Goal: Use online tool/utility: Use online tool/utility

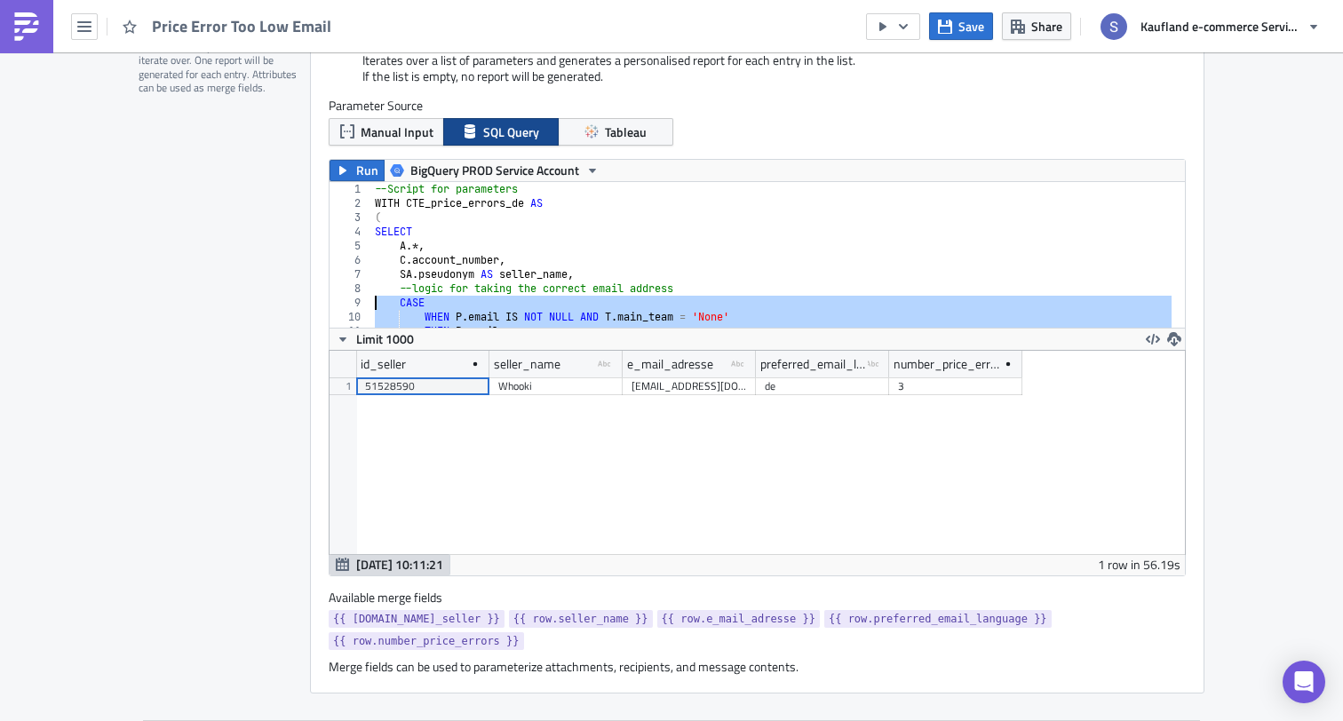
drag, startPoint x: 546, startPoint y: 293, endPoint x: 379, endPoint y: 301, distance: 167.2
click at [379, 301] on div "--Script for parameters WITH CTE_price_errors_de AS ( SELECT A .*, C . account_…" at bounding box center [1081, 262] width 1420 height 161
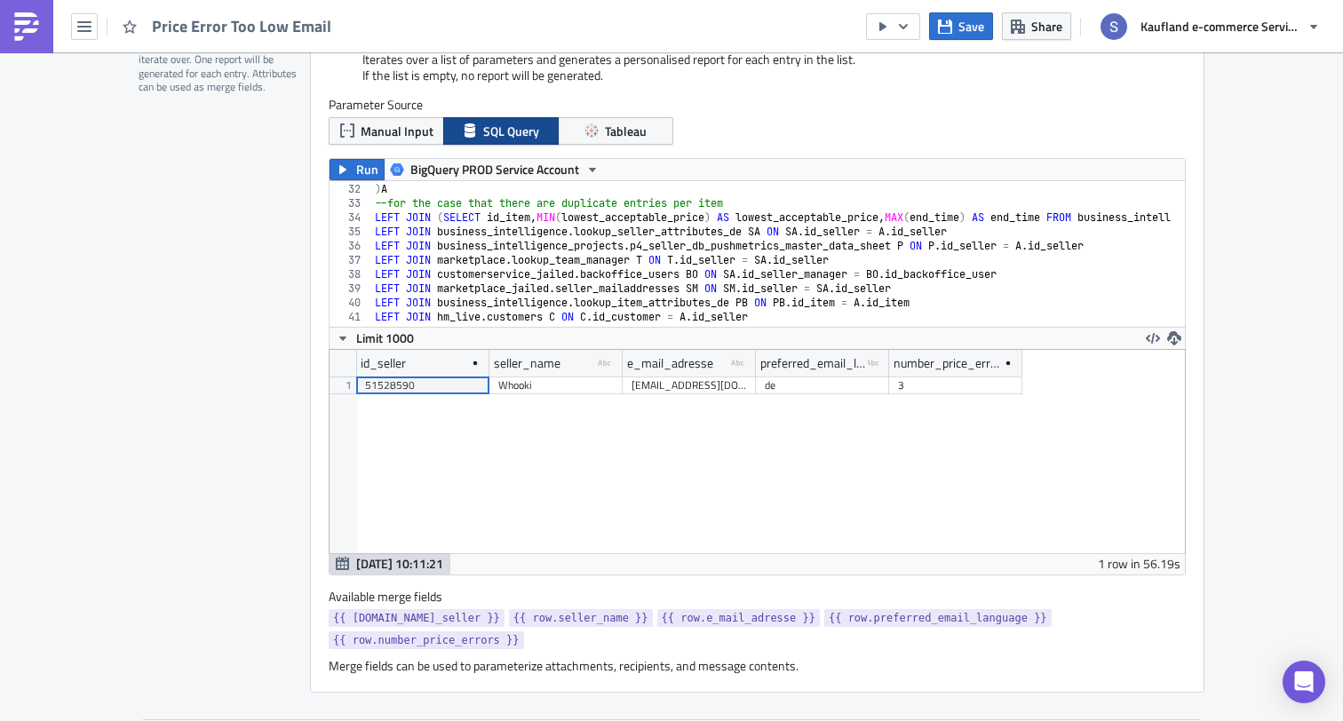
scroll to position [484, 0]
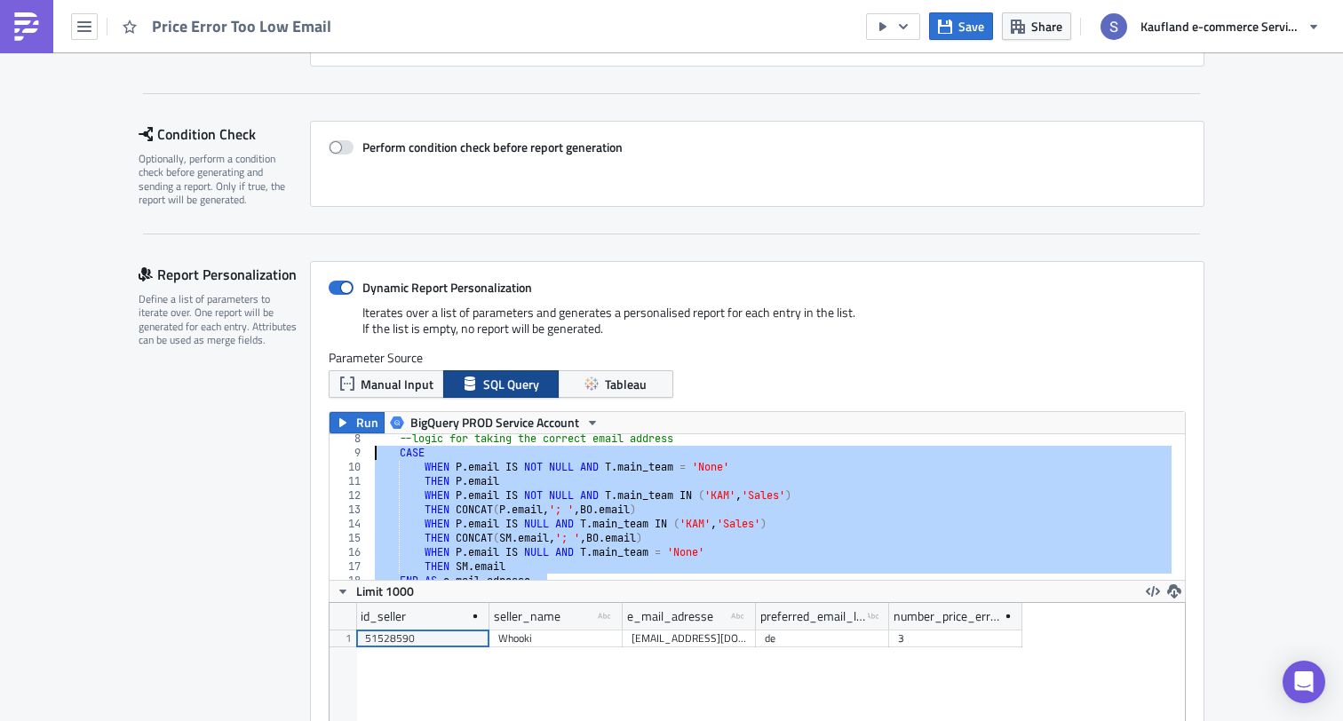
paste textarea "END AS e_mail_adresse,"
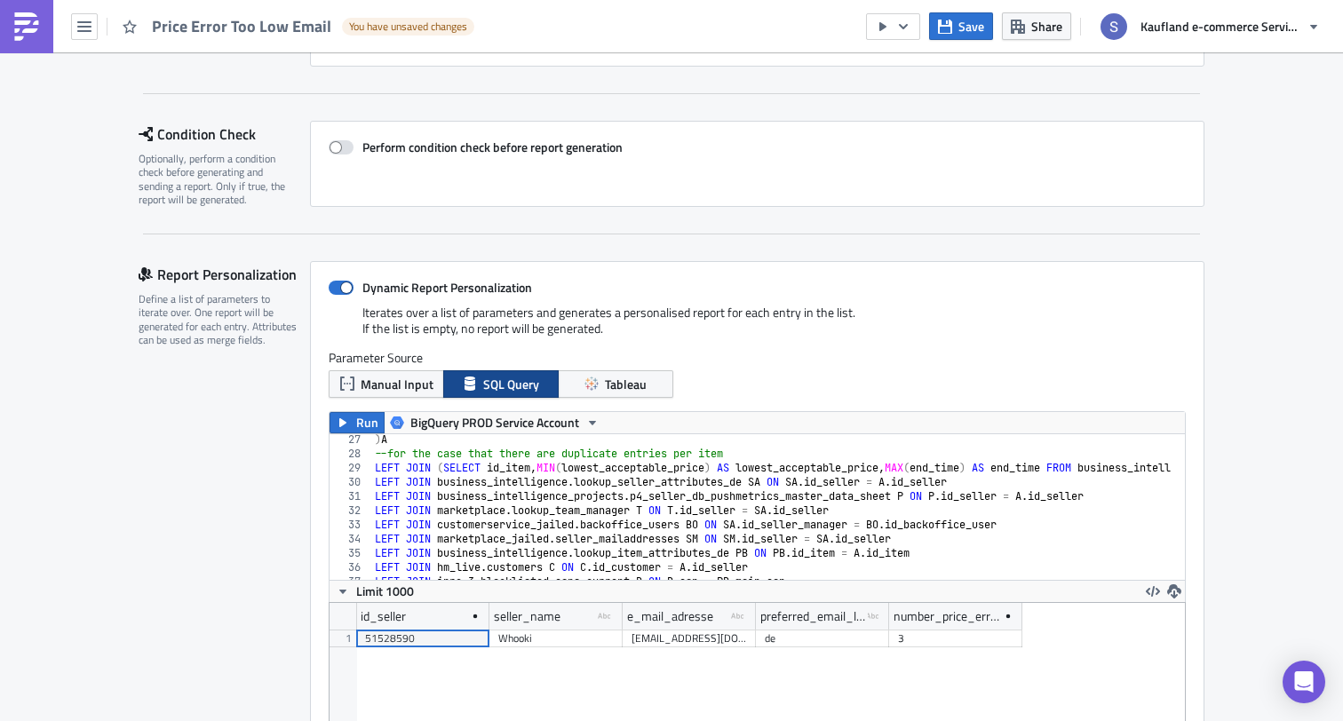
click at [544, 496] on div ") A --for the case that there are duplicate entries per item LEFT JOIN ( SELECT…" at bounding box center [1081, 513] width 1420 height 161
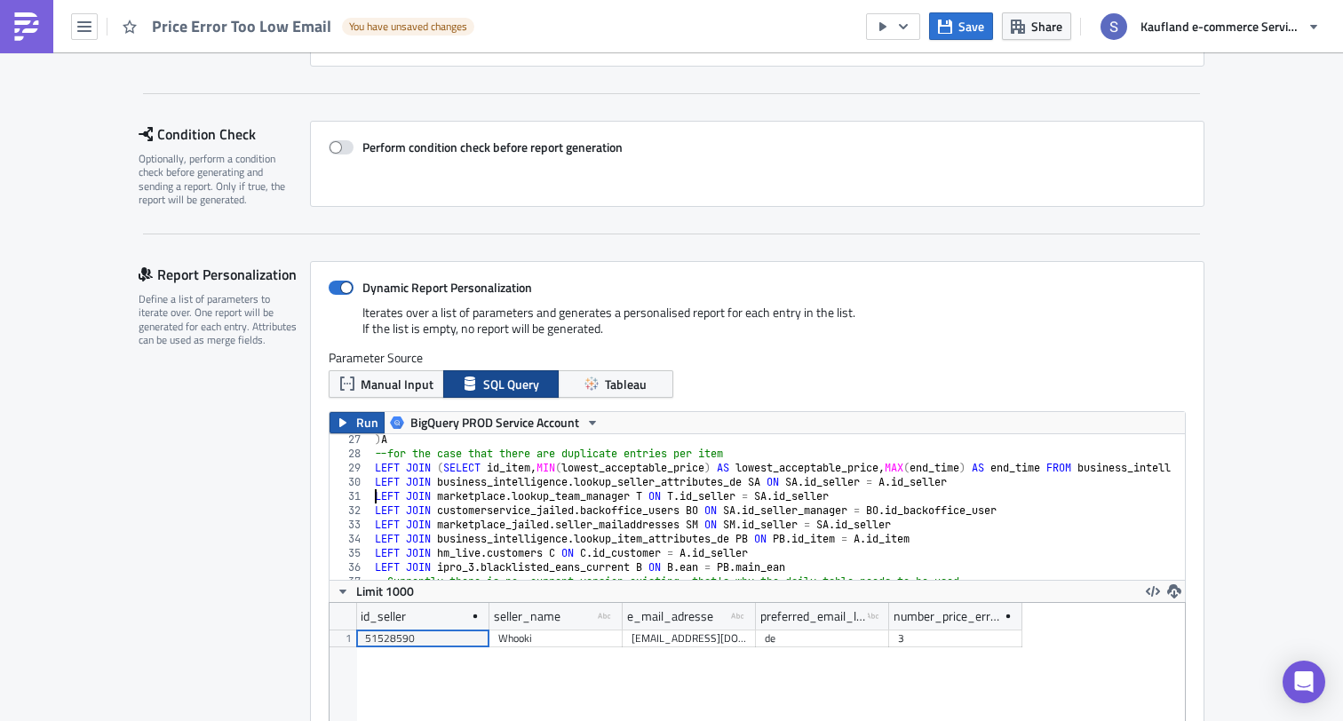
click at [372, 422] on span "Run" at bounding box center [367, 422] width 22 height 21
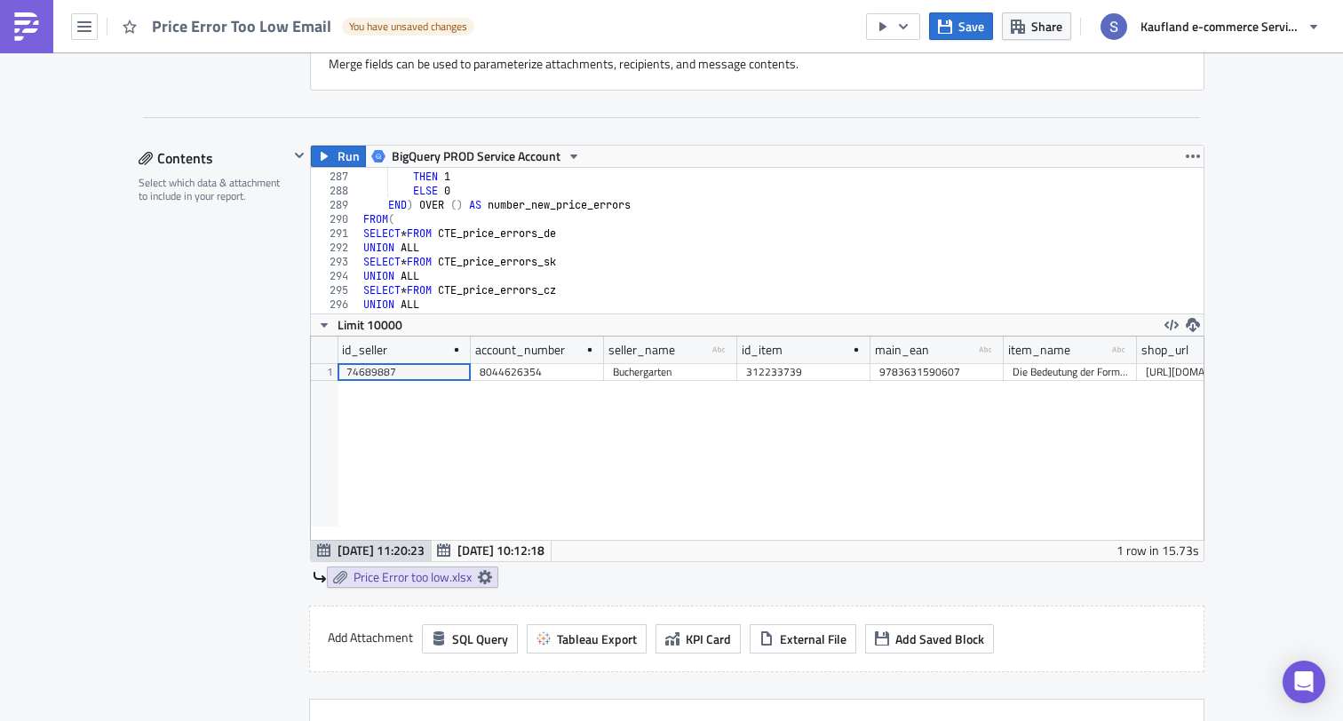
scroll to position [4105, 0]
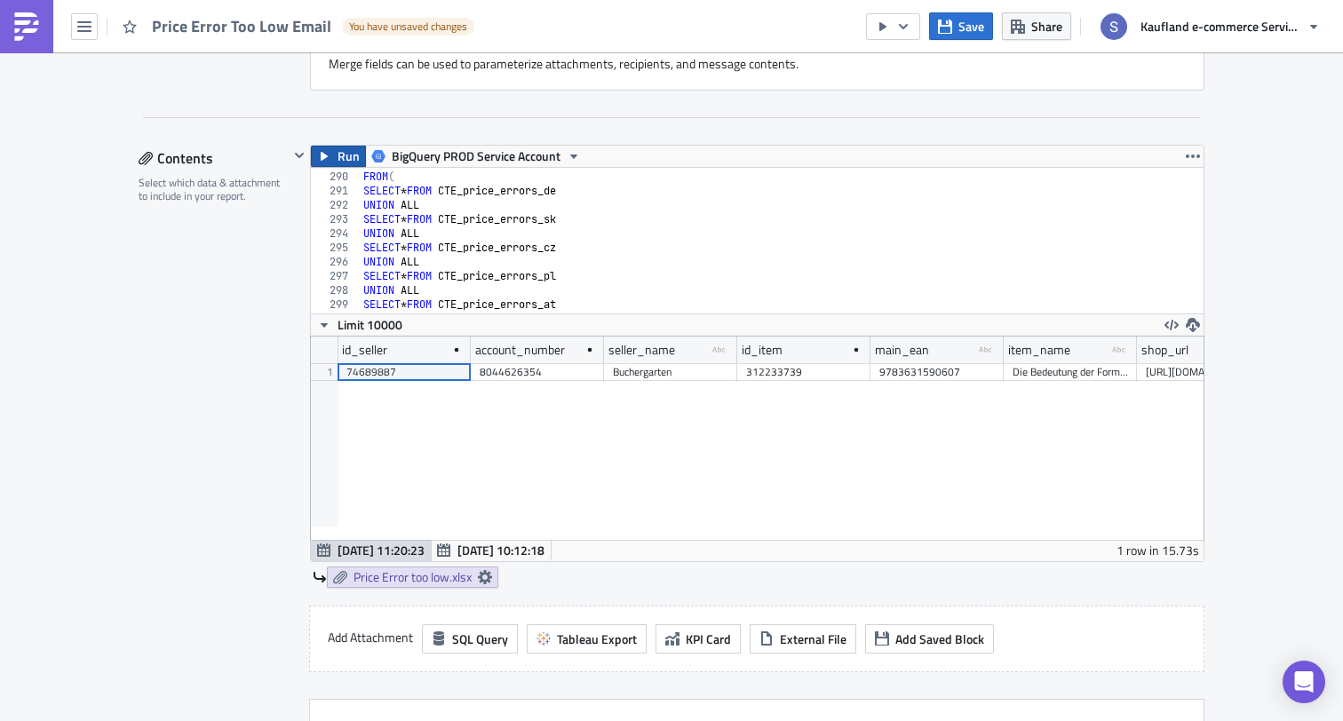
click at [339, 153] on span "Run" at bounding box center [348, 156] width 22 height 21
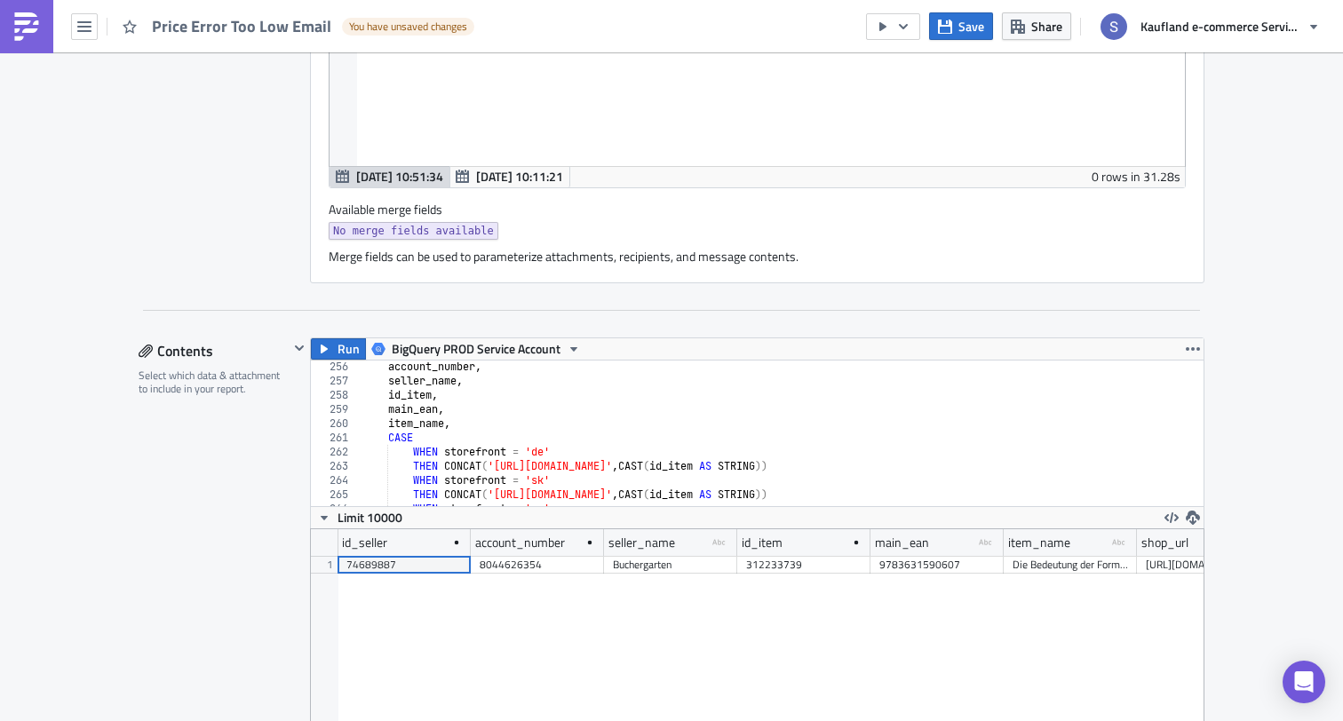
scroll to position [661, 0]
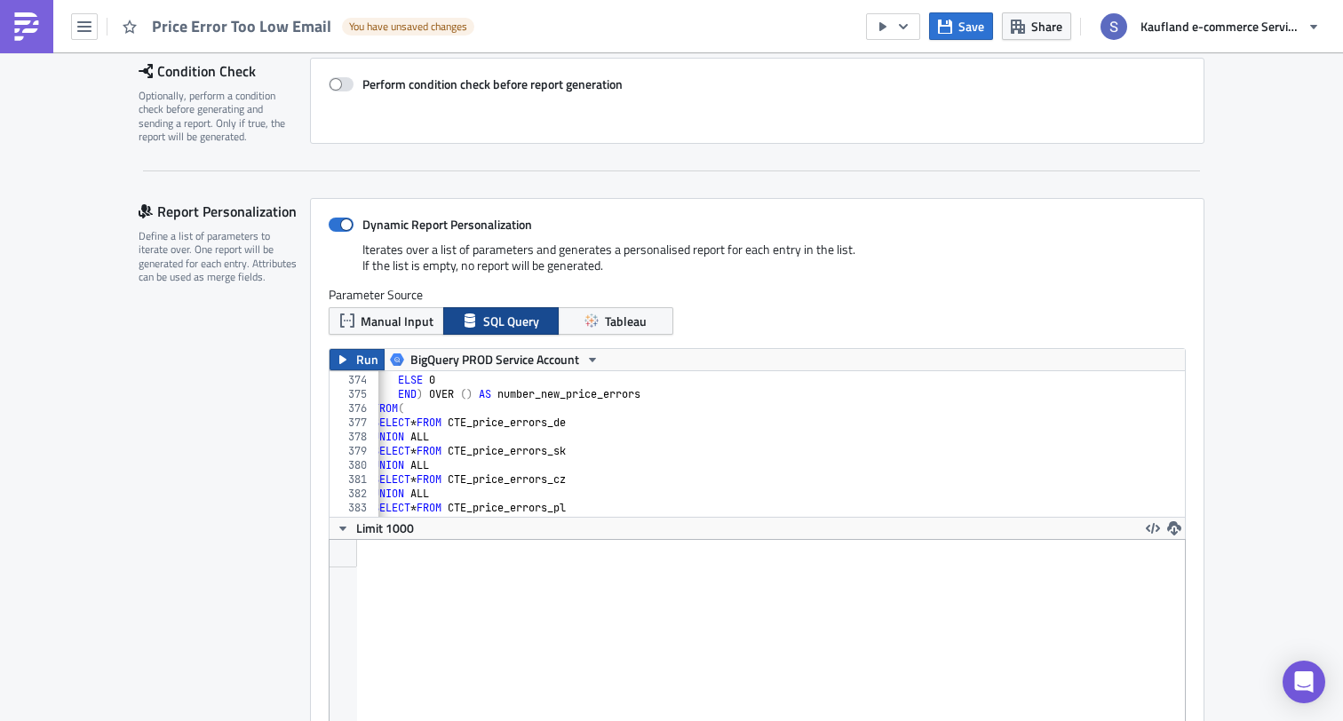
click at [344, 364] on icon "button" at bounding box center [343, 360] width 14 height 14
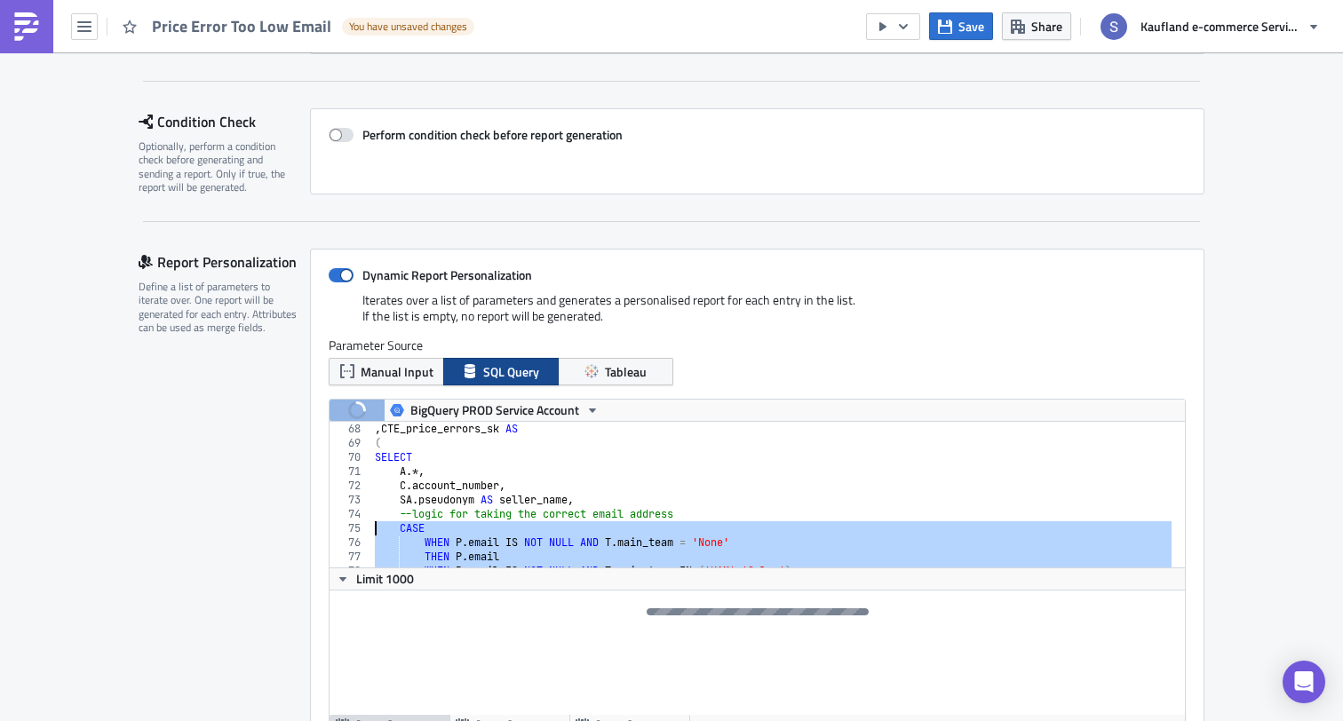
drag, startPoint x: 544, startPoint y: 545, endPoint x: 375, endPoint y: 532, distance: 170.1
click at [375, 532] on div ", CTE_price_errors_sk AS ( SELECT A .*, C . account_number , SA . pseudonym AS …" at bounding box center [1081, 502] width 1420 height 161
paste textarea "END AS e_mail_adresse,"
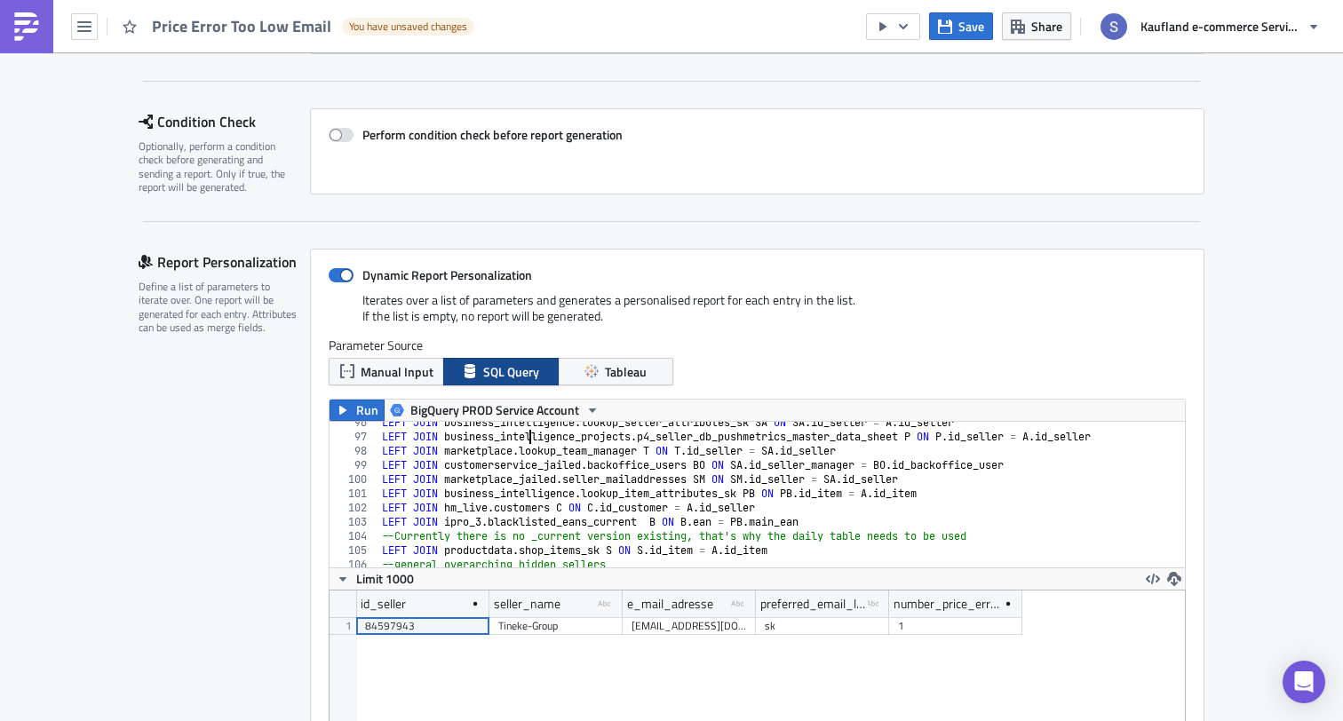
click at [530, 437] on div "LEFT JOIN business_intelligence . lookup_seller_attributes_sk SA ON SA . id_sel…" at bounding box center [1088, 496] width 1420 height 161
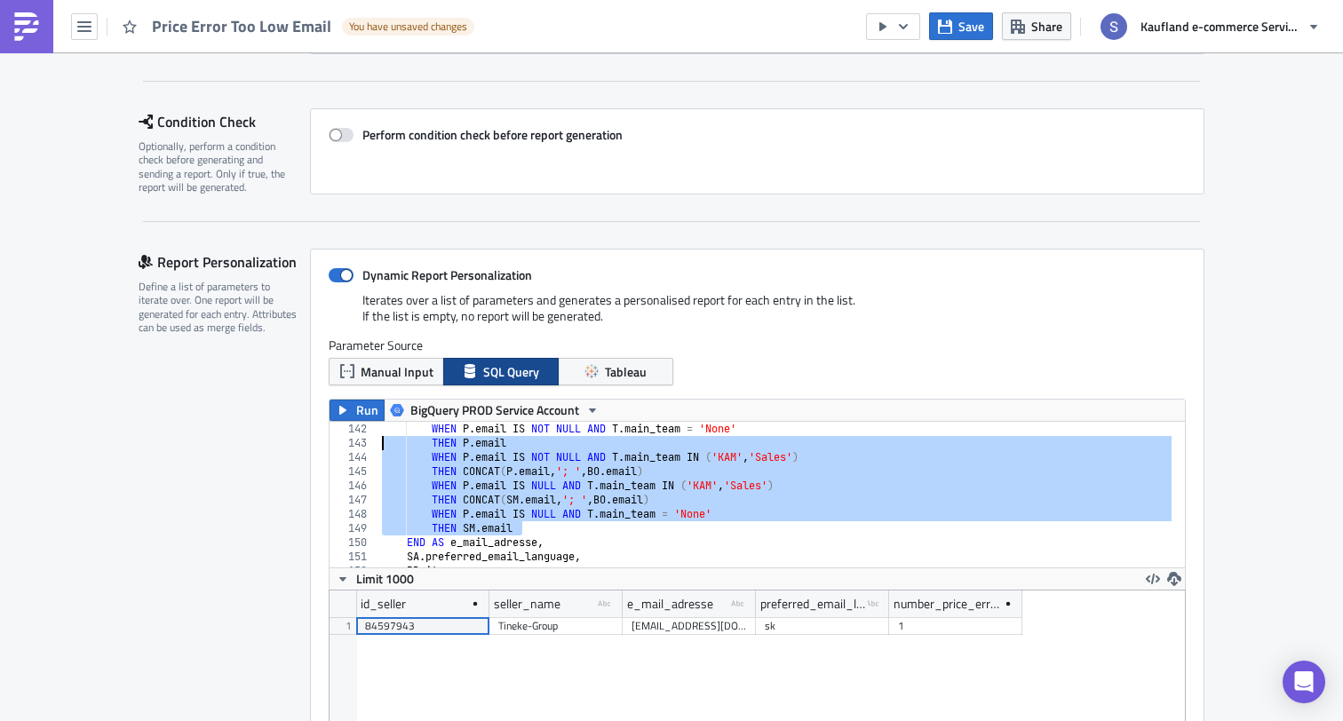
drag, startPoint x: 560, startPoint y: 535, endPoint x: 398, endPoint y: 451, distance: 182.7
click at [398, 450] on div "WHEN P . email IS NOT NULL AND T . main_team = 'None' THEN P . email WHEN P . e…" at bounding box center [1088, 502] width 1420 height 161
type textarea "THEN [DOMAIN_NAME] WHEN [DOMAIN_NAME] IS NOT NULL AND T.main_team IN ('KAM','Sa…"
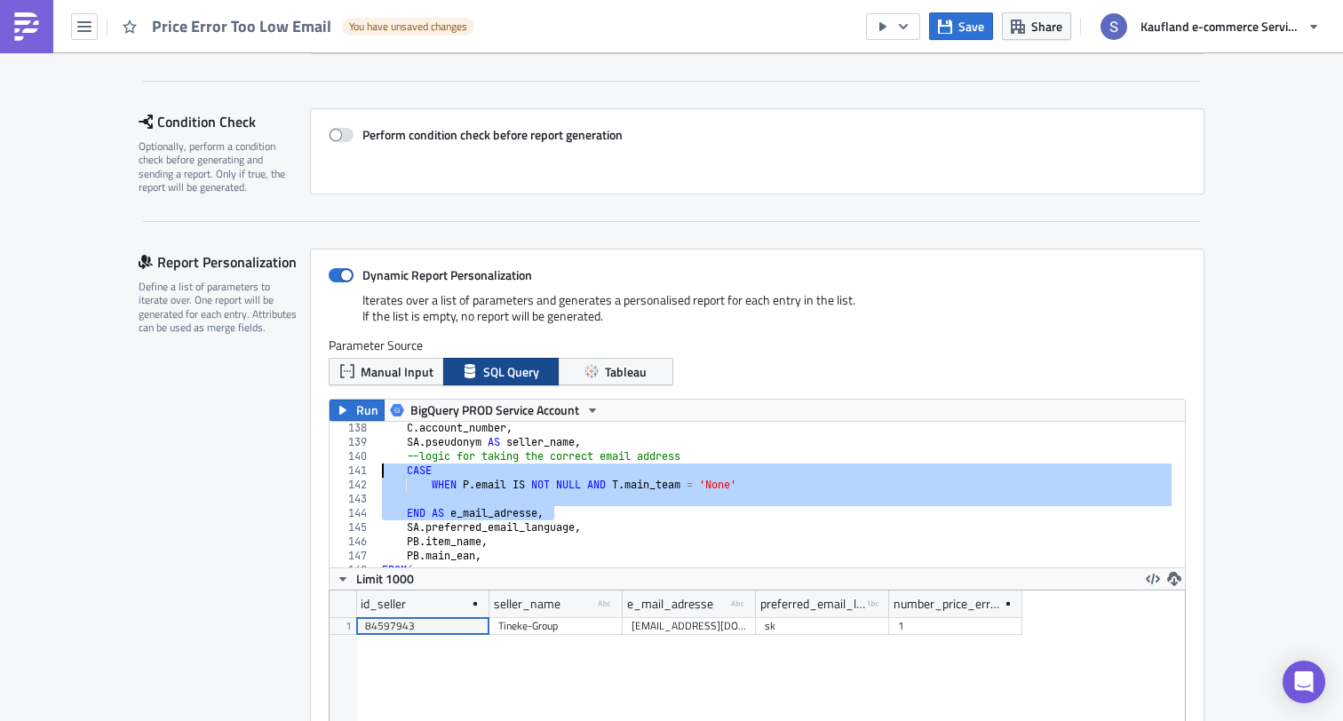
drag, startPoint x: 560, startPoint y: 512, endPoint x: 333, endPoint y: 476, distance: 229.4
click at [333, 476] on div "138 139 140 141 142 143 144 145 146 147 148 149 150 C . account_number , SA . p…" at bounding box center [756, 495] width 855 height 146
paste textarea "END AS e_mail_adresse,"
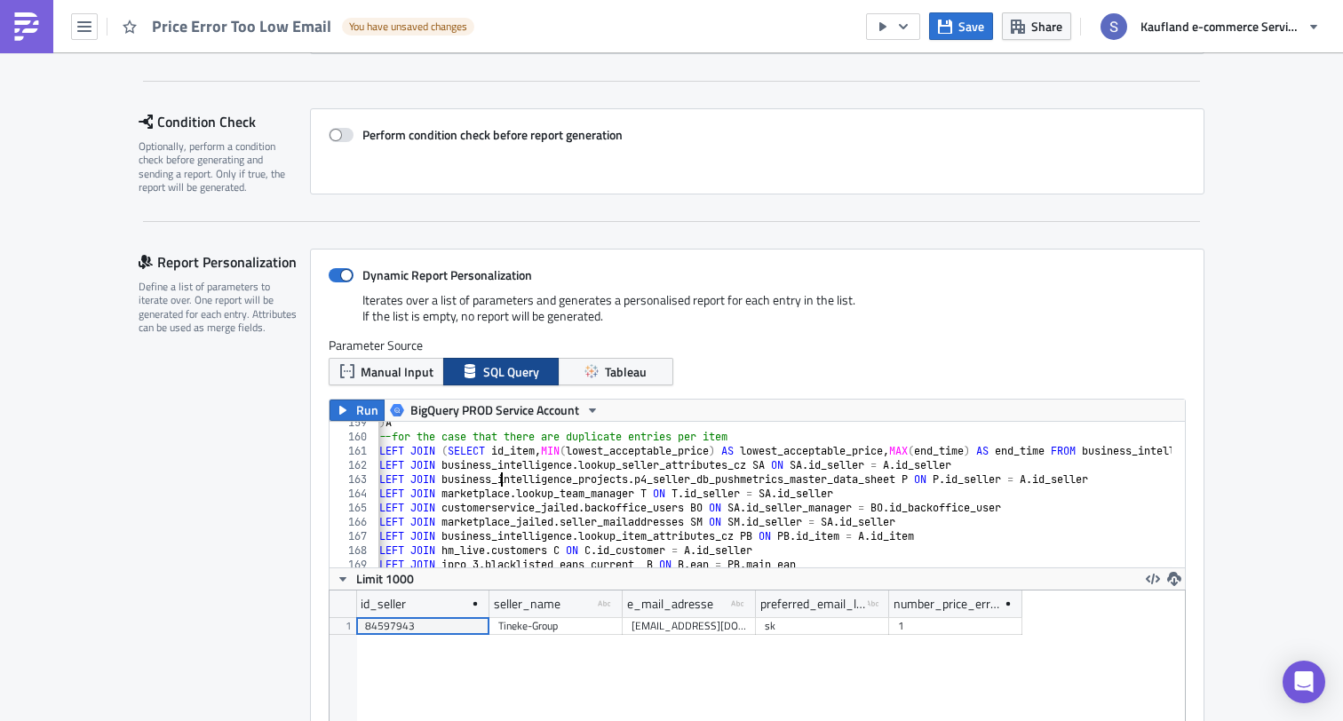
click at [501, 482] on div ") A --for the case that there are duplicate entries per item LEFT JOIN ( SELECT…" at bounding box center [1086, 496] width 1420 height 161
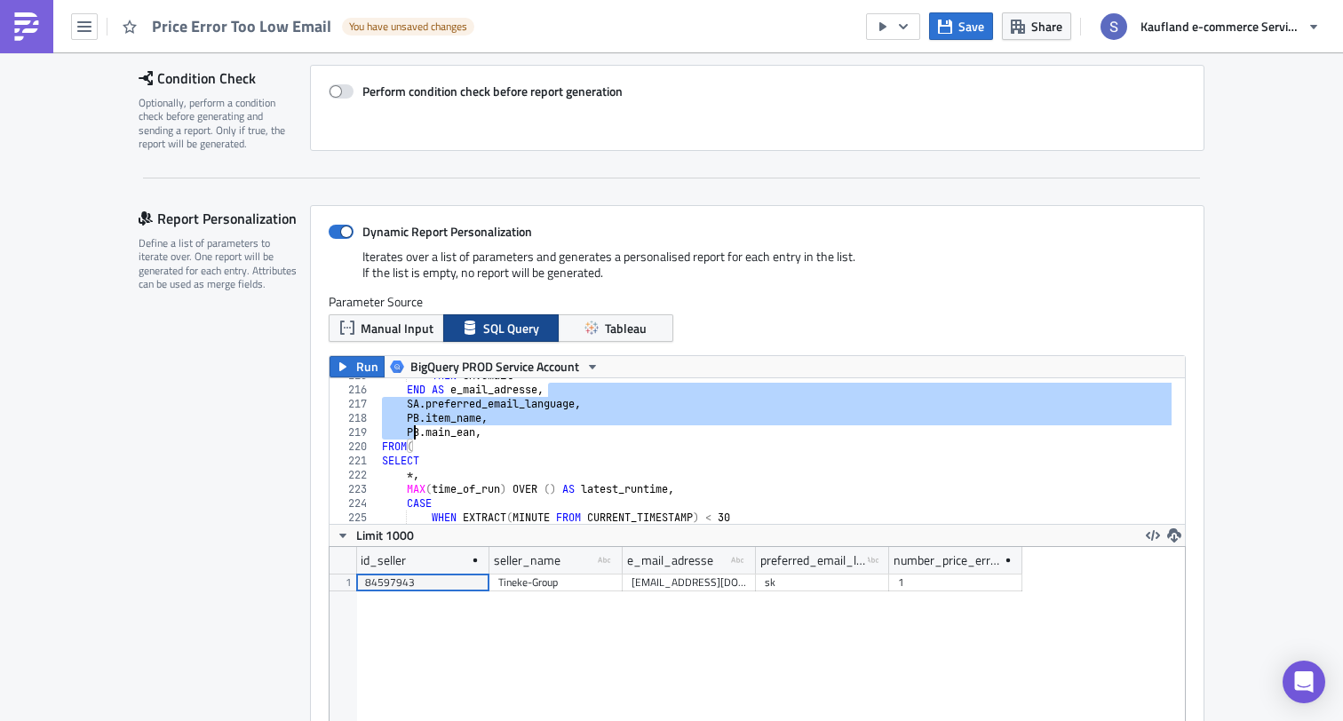
drag, startPoint x: 547, startPoint y: 513, endPoint x: 413, endPoint y: 431, distance: 157.5
click at [412, 431] on div "LEFT JOIN marketplace.lookup_team_manager T ON [DOMAIN_NAME]_seller = [DOMAIN_N…" at bounding box center [756, 451] width 855 height 146
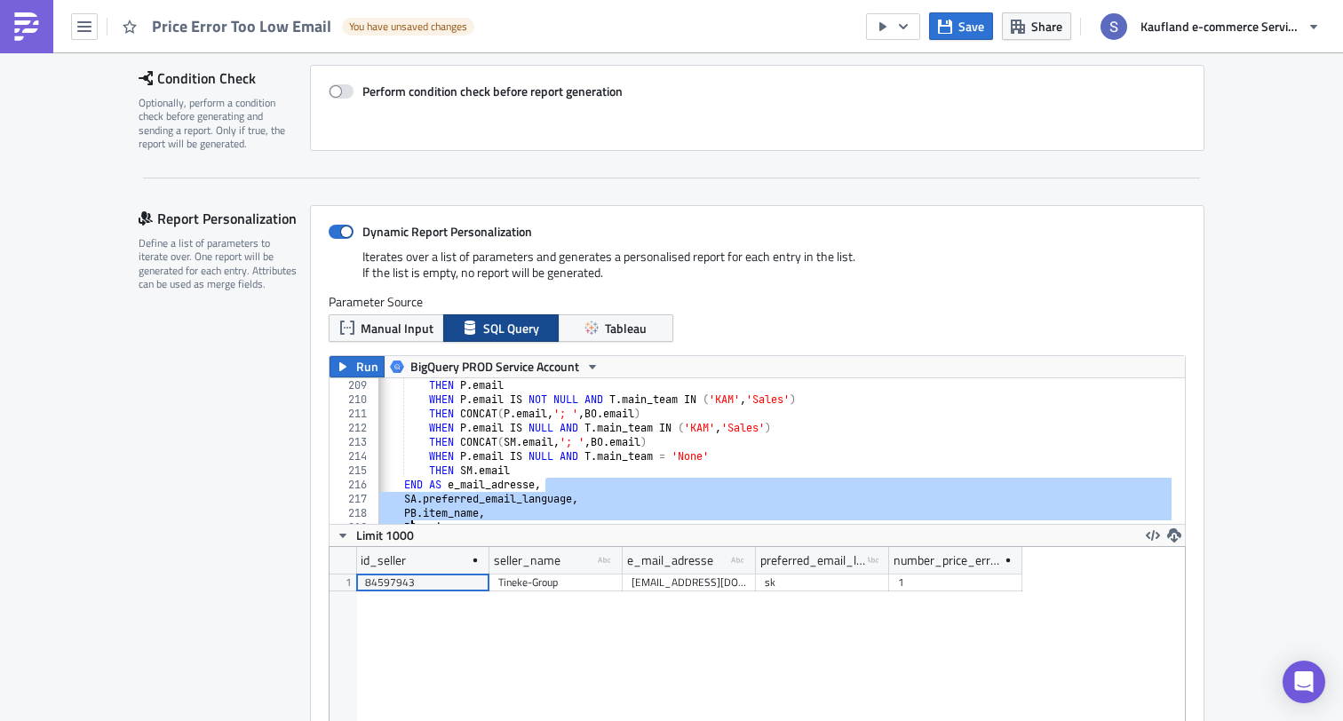
click at [585, 472] on div "THEN P . email WHEN P . email IS NOT NULL AND T . main_team IN ( 'KAM' , 'Sales…" at bounding box center [1086, 458] width 1420 height 161
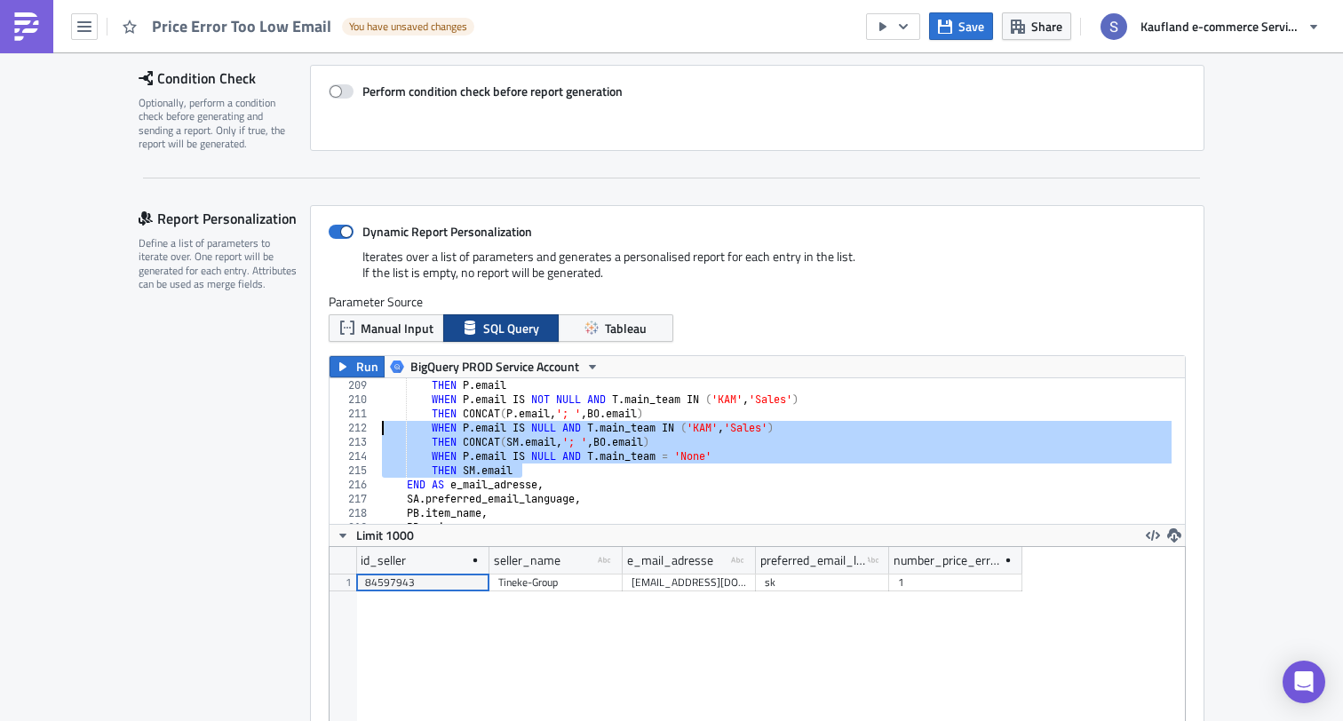
drag, startPoint x: 560, startPoint y: 477, endPoint x: 380, endPoint y: 427, distance: 186.2
click at [380, 427] on div "THEN P . email WHEN P . email IS NOT NULL AND T . main_team IN ( 'KAM' , 'Sales…" at bounding box center [1088, 458] width 1420 height 161
type textarea "WHEN [DOMAIN_NAME] IS NULL AND T.main_team IN ('KAM', 'Sales') THEN CONCAT([DOM…"
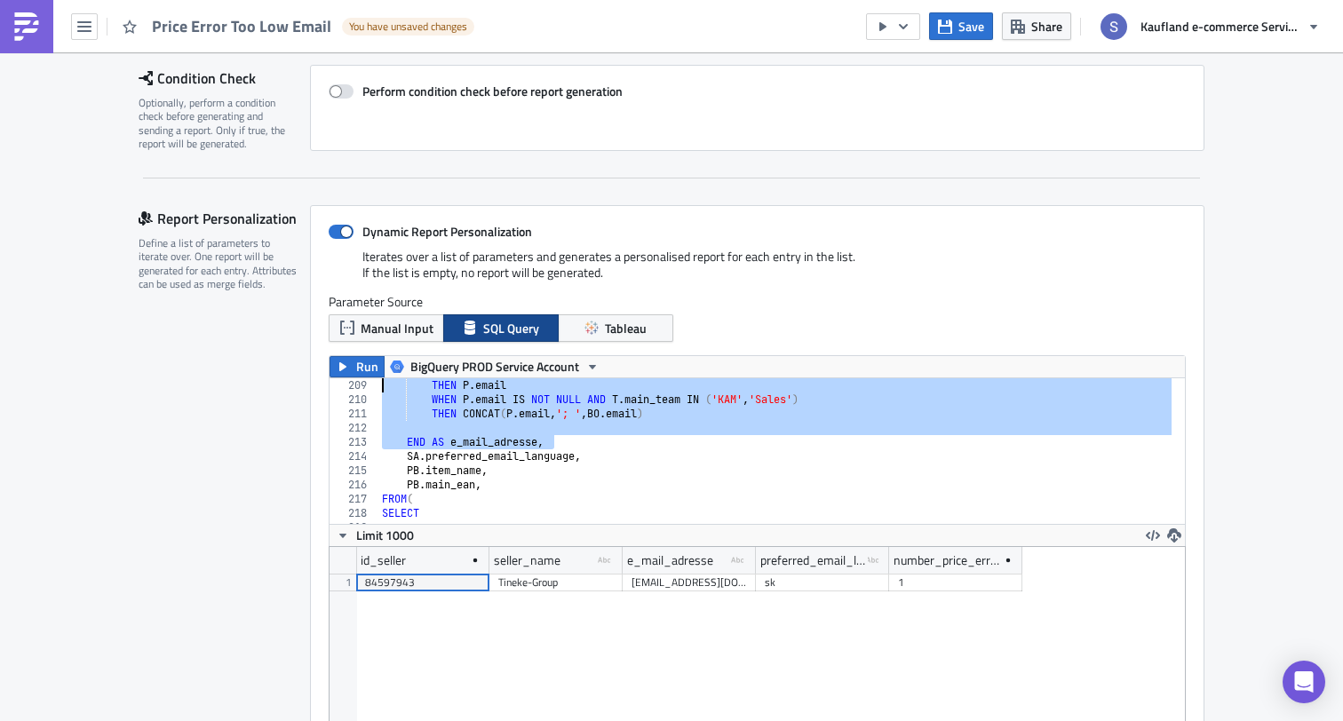
drag, startPoint x: 555, startPoint y: 437, endPoint x: 371, endPoint y: 377, distance: 193.2
click at [371, 377] on div "Run BigQuery PROD Service Account 209 210 211 212 213 214 215 216 217 218 219 2…" at bounding box center [757, 563] width 857 height 417
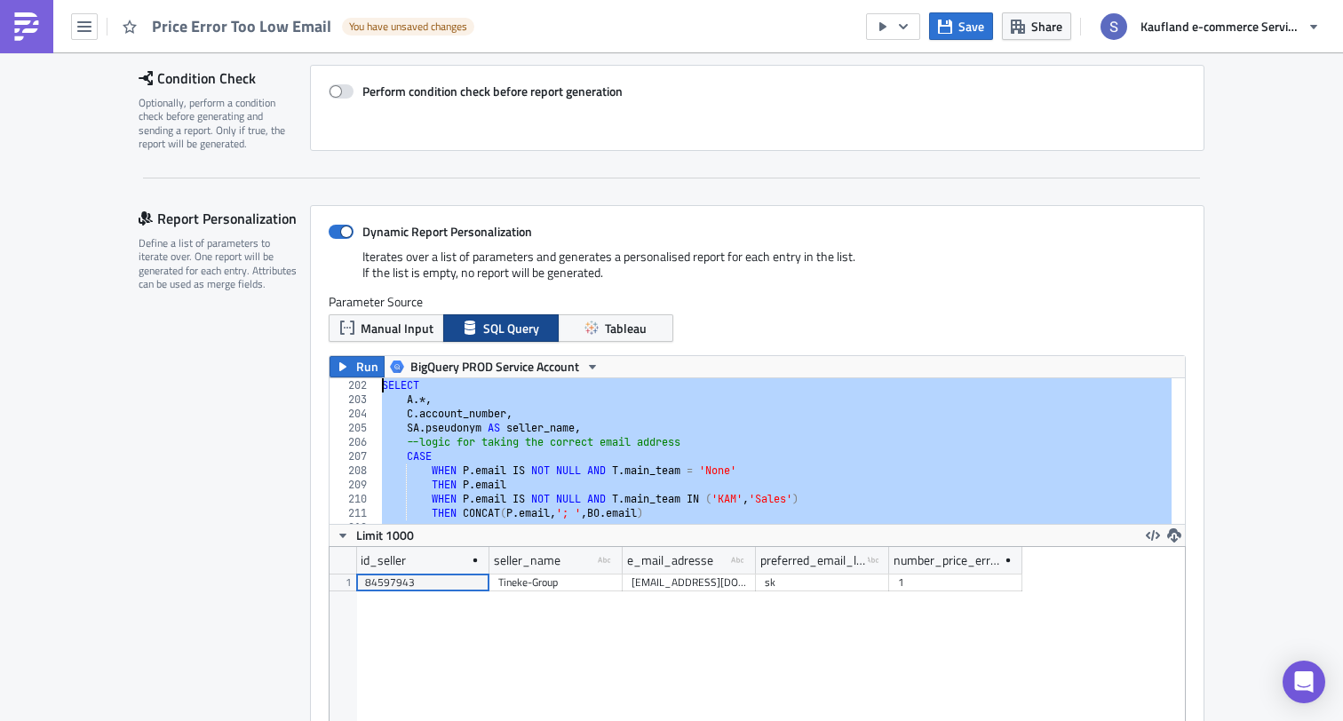
click at [494, 460] on div "SELECT A .*, C . account_number , [GEOGRAPHIC_DATA] . pseudonym AS seller_name …" at bounding box center [1088, 458] width 1420 height 161
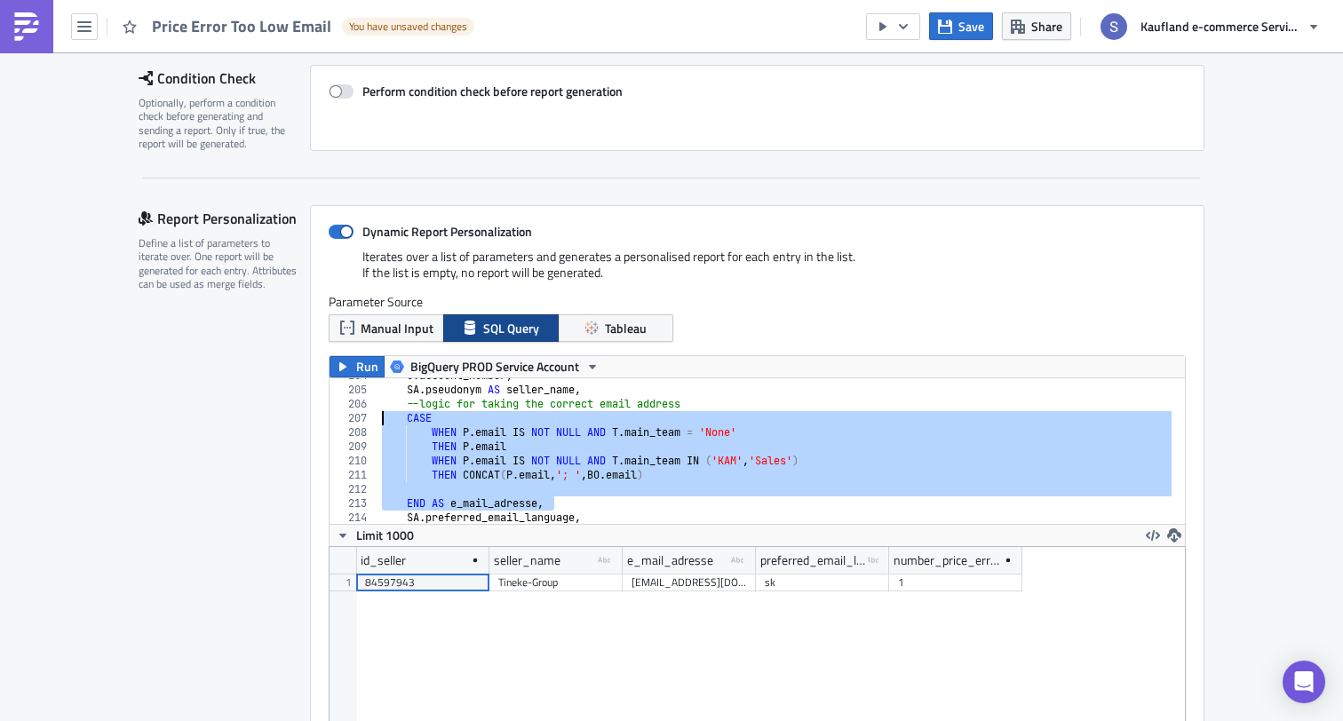
drag, startPoint x: 568, startPoint y: 504, endPoint x: 358, endPoint y: 417, distance: 227.4
click at [358, 418] on div "CASE 204 205 206 207 208 209 210 211 212 213 214 215 216 C . account_number , S…" at bounding box center [756, 451] width 855 height 146
type textarea "CASE WHEN [DOMAIN_NAME] IS NOT NULL AND T.main_team = 'None'"
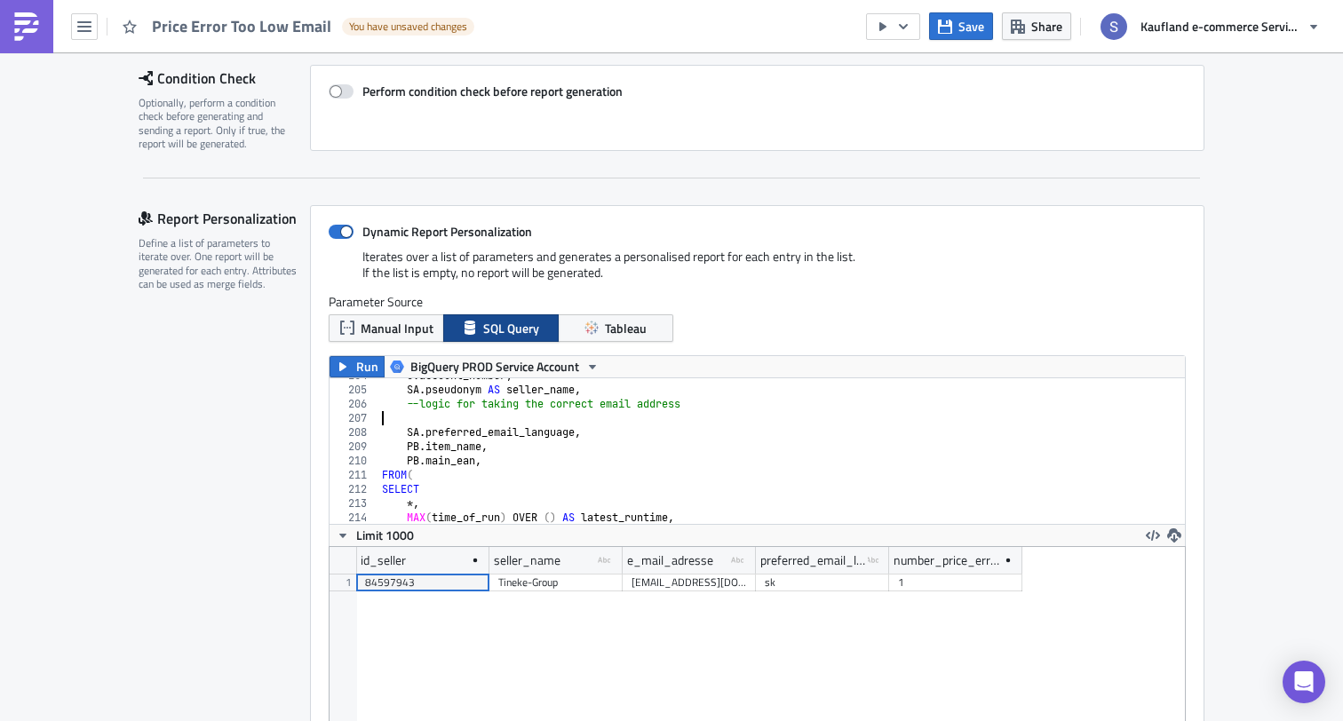
paste textarea "END AS e_mail_adresse,"
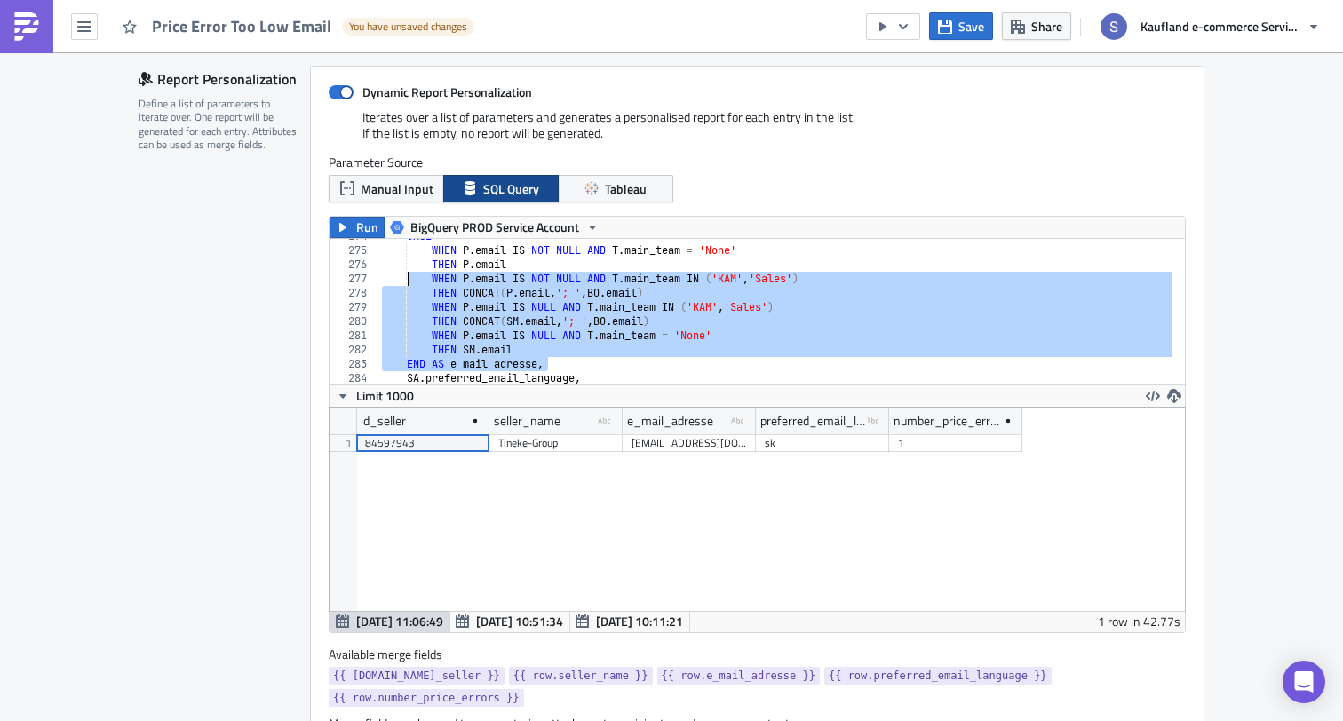
drag, startPoint x: 551, startPoint y: 362, endPoint x: 417, endPoint y: 278, distance: 158.4
click at [417, 280] on div "CASE WHEN P . email IS NOT NULL AND T . main_team = 'None' THEN P . email WHEN …" at bounding box center [1088, 309] width 1420 height 161
type textarea "WHEN [DOMAIN_NAME] IS NOT NULL AND T.main_team IN ('KAM','Sales') THEN CONCAT([…"
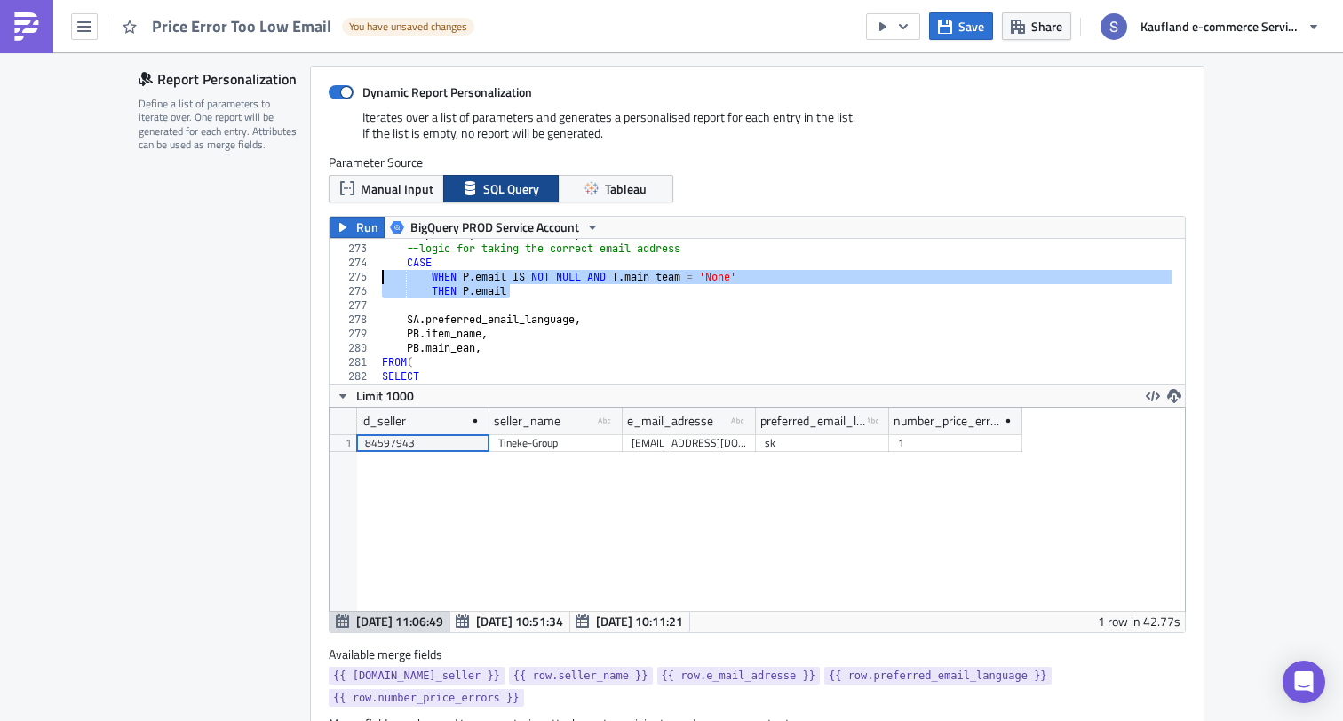
drag, startPoint x: 528, startPoint y: 292, endPoint x: 323, endPoint y: 270, distance: 205.5
click at [323, 270] on div "Dynamic Report Personalization Iterates over a list of parameters and generates…" at bounding box center [757, 408] width 894 height 685
type textarea "CASE WHEN [DOMAIN_NAME] IS NOT NULL AND T.main_team = 'None'"
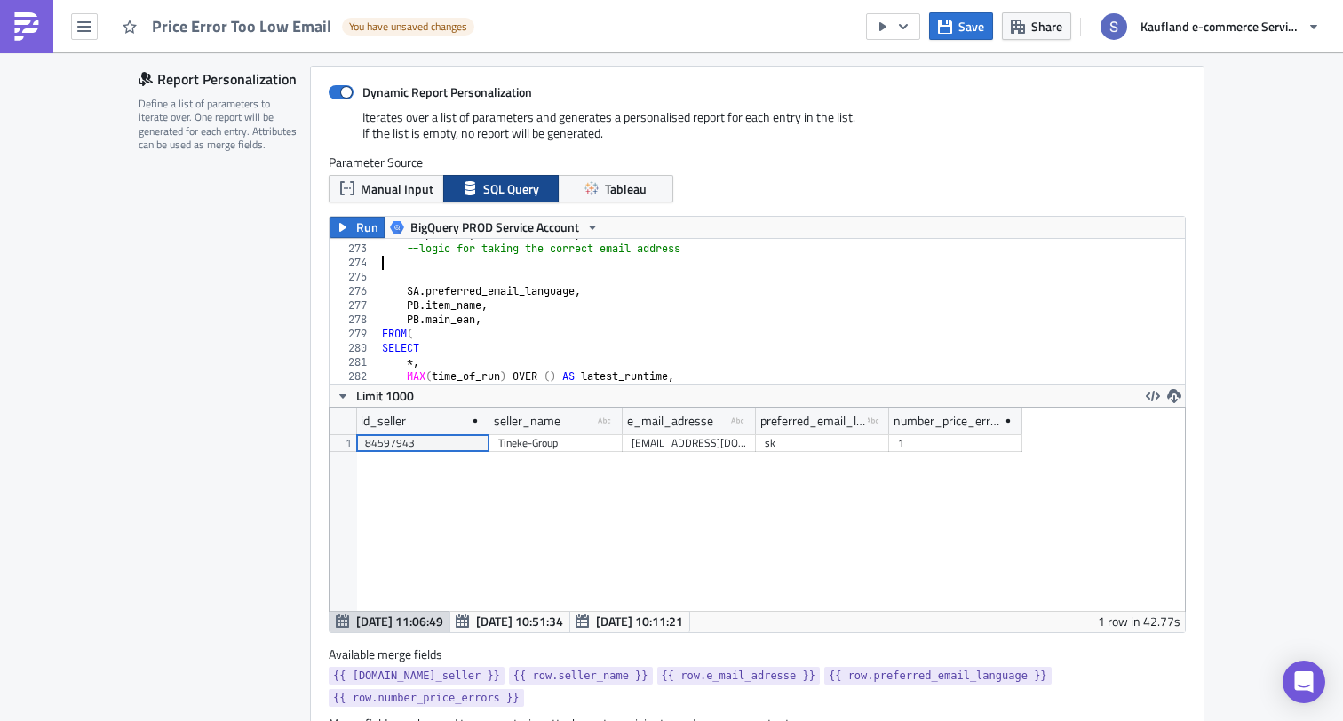
type textarea "--logic for taking the correct email address"
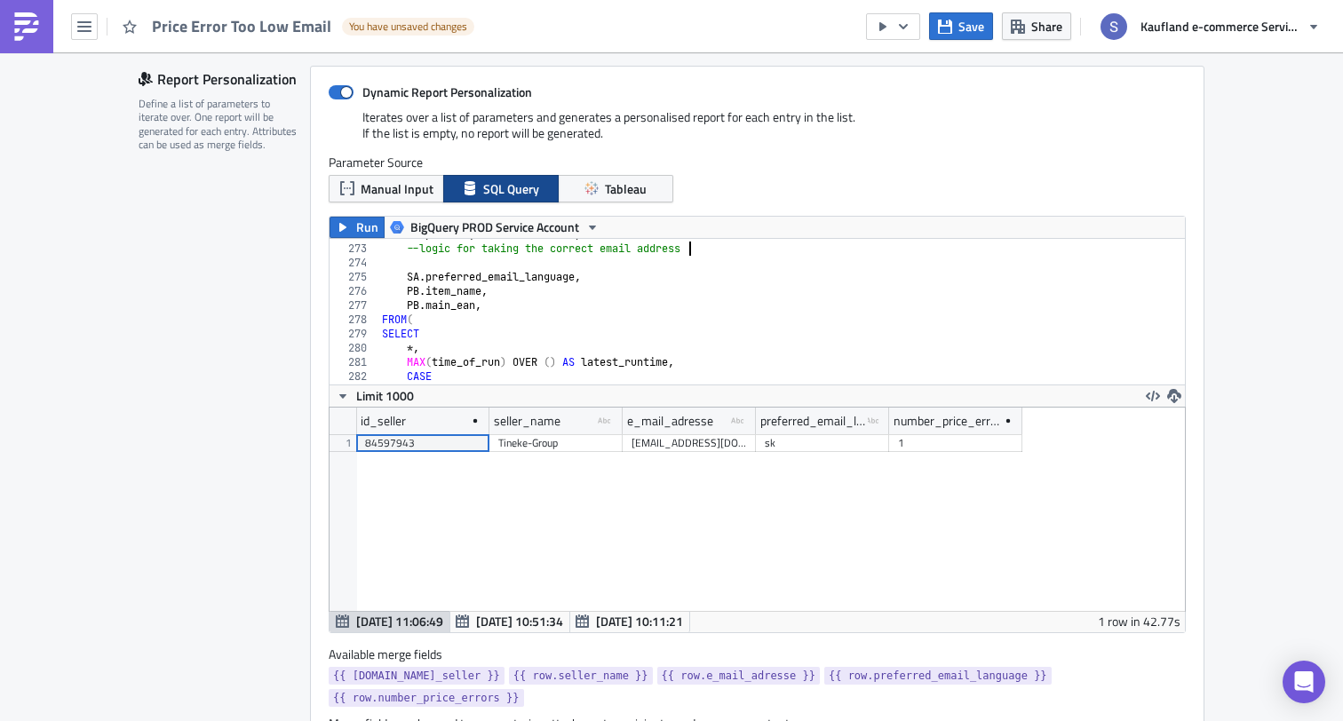
click at [540, 267] on div "SA . pseudonym AS seller_name , --logic for taking the correct email address SA…" at bounding box center [1088, 307] width 1420 height 161
type textarea "--logic for taking the correct email address"
paste textarea "END AS e_mail_adresse,"
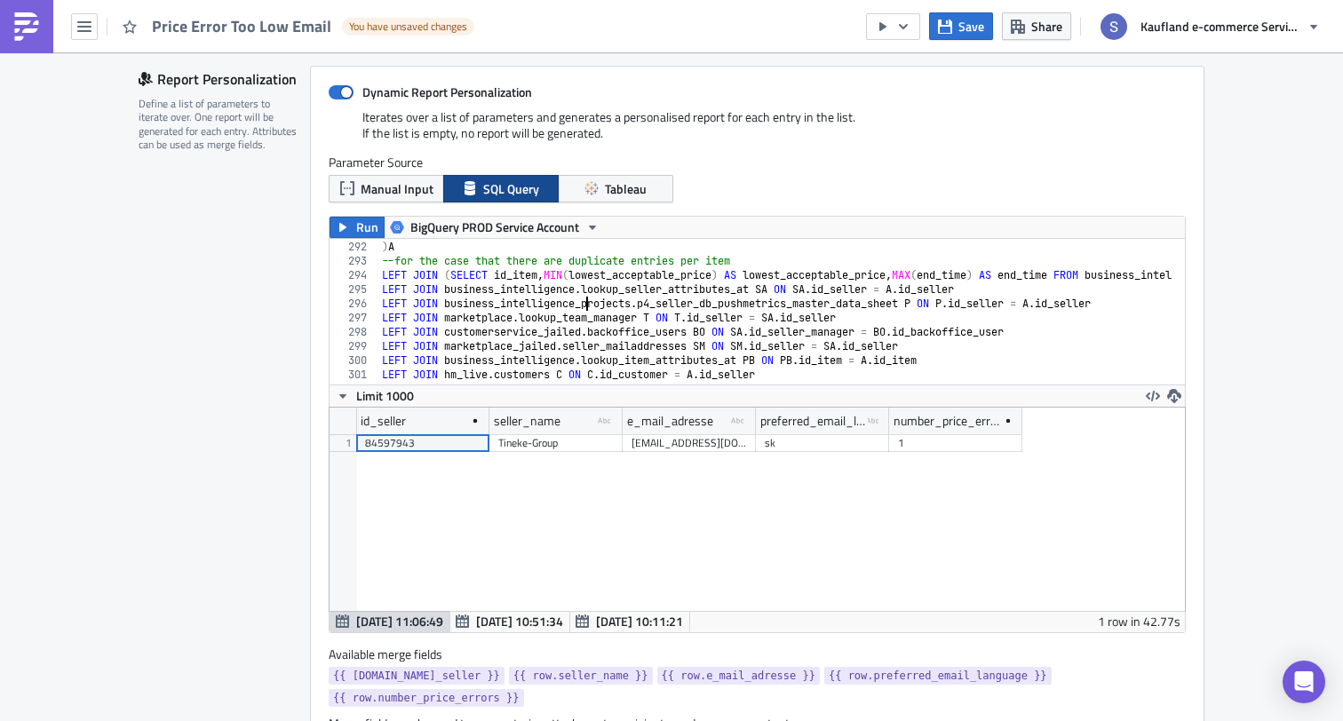
click at [586, 302] on div "FROM business_intelligence . price_error_alerting ) A --for the case that there…" at bounding box center [1088, 306] width 1420 height 161
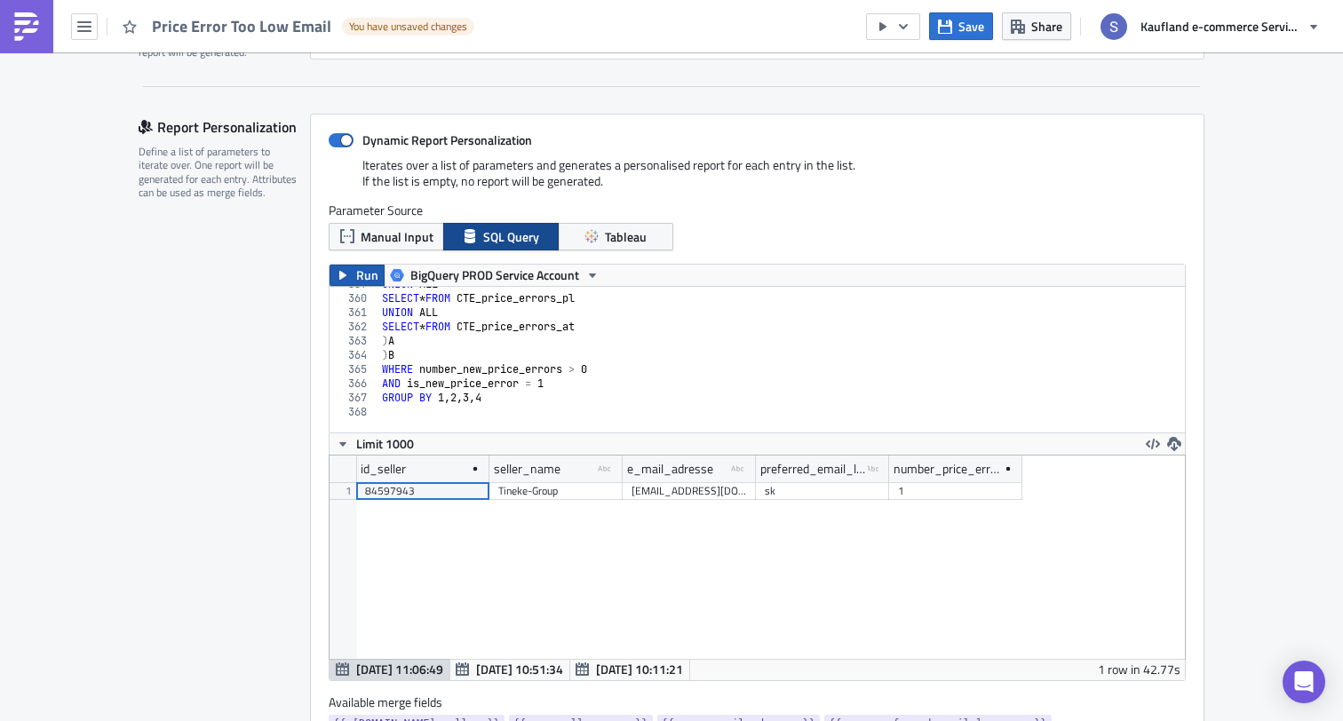
type textarea "LEFT JOIN marketplace.lookup_team_manager T ON [DOMAIN_NAME]_seller = [DOMAIN_N…"
click at [358, 275] on span "Run" at bounding box center [367, 275] width 22 height 21
click at [952, 28] on icon "button" at bounding box center [945, 26] width 14 height 14
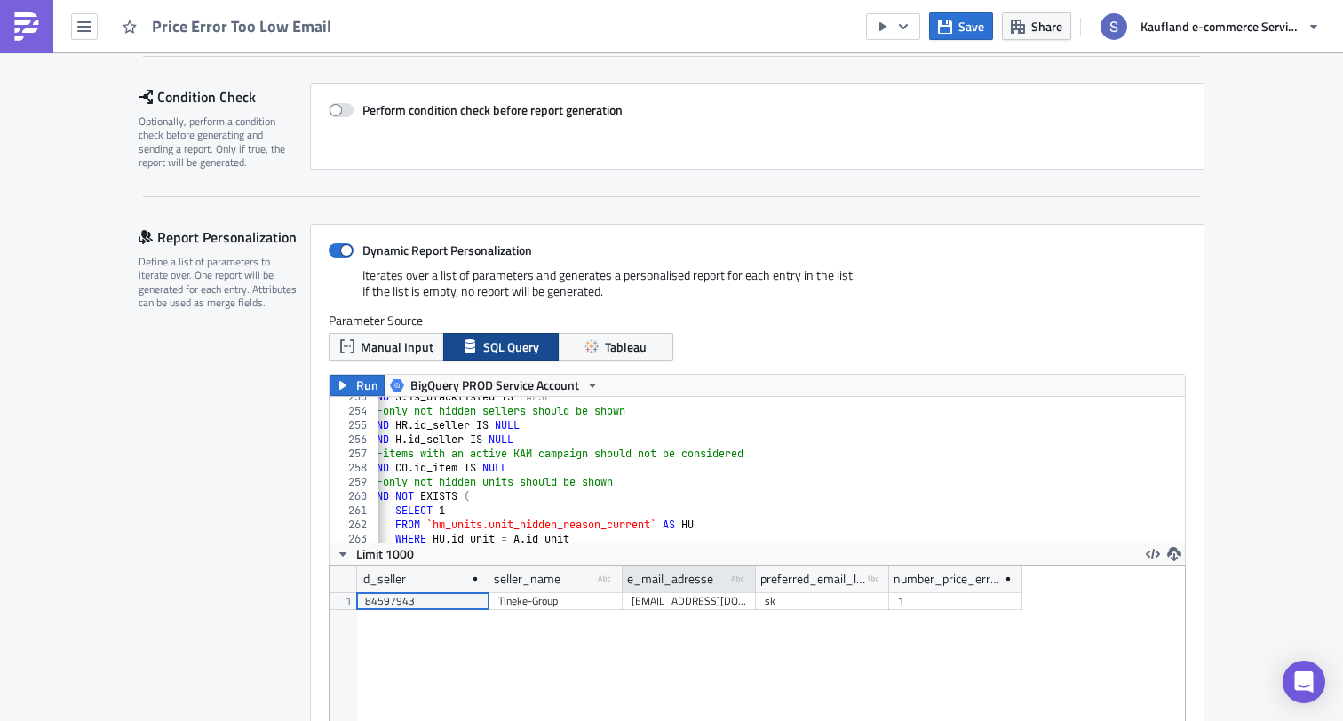
scroll to position [3519, 0]
